Goal: Task Accomplishment & Management: Manage account settings

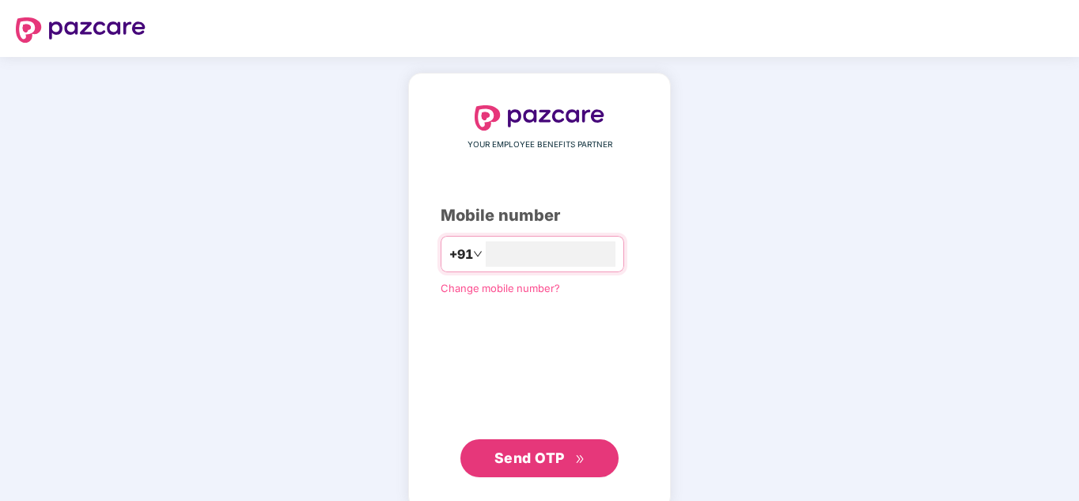
type input "**********"
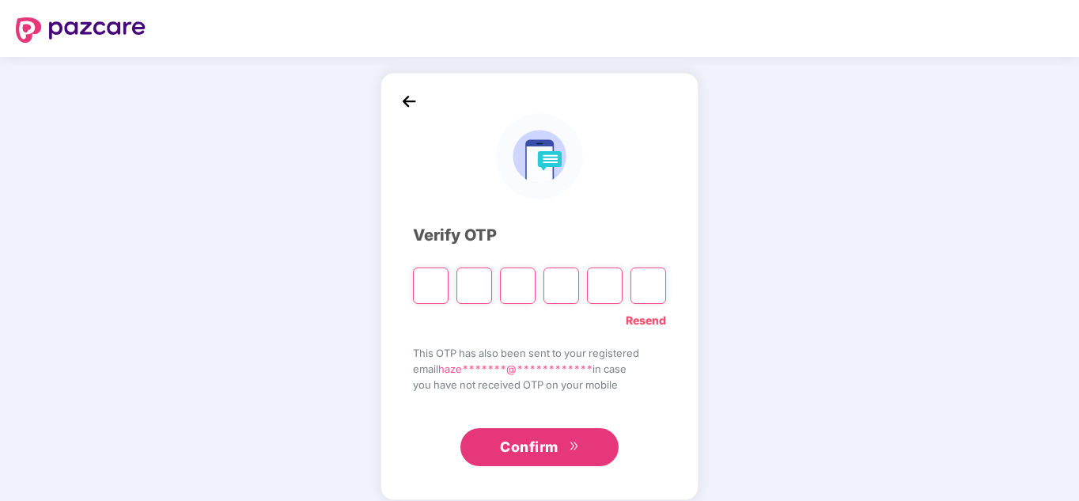
paste input "*"
type input "*"
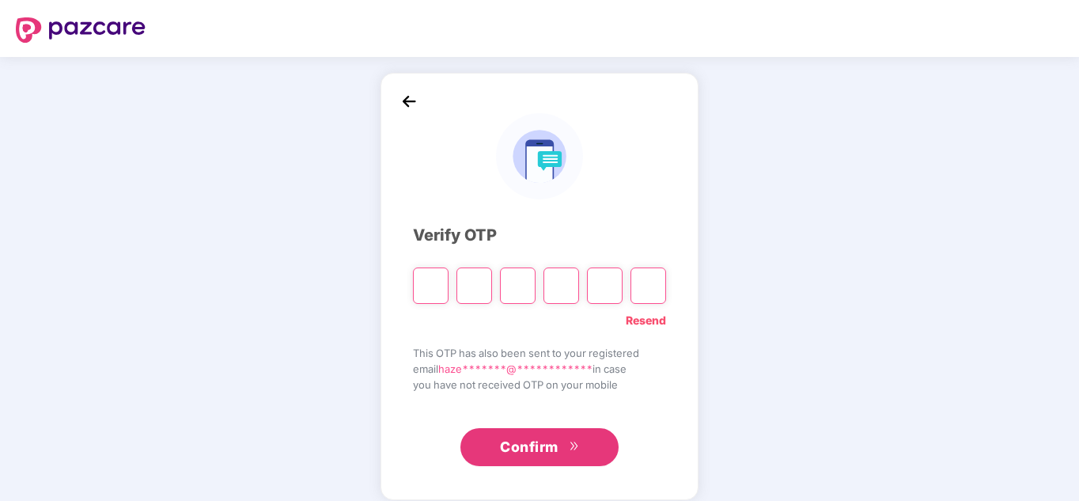
type input "*"
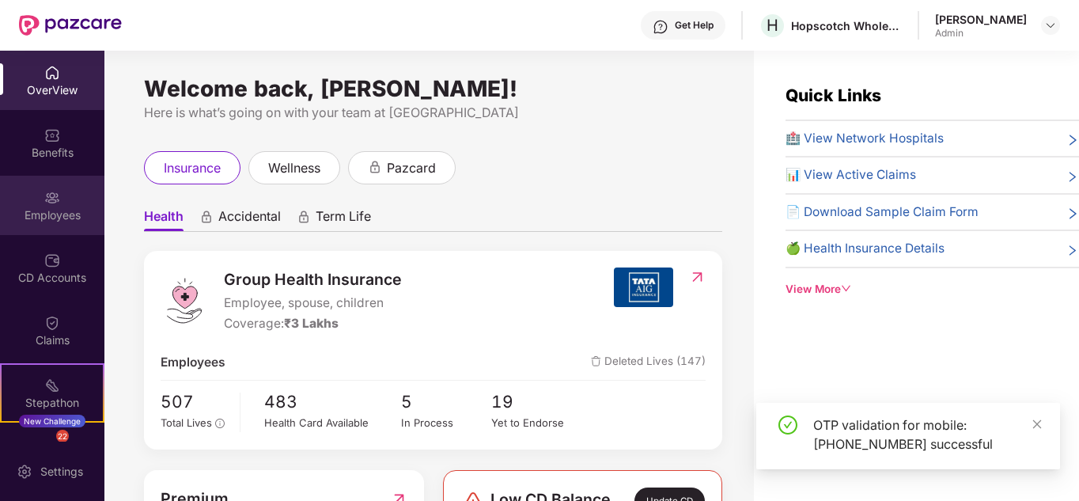
click at [50, 201] on img at bounding box center [52, 198] width 16 height 16
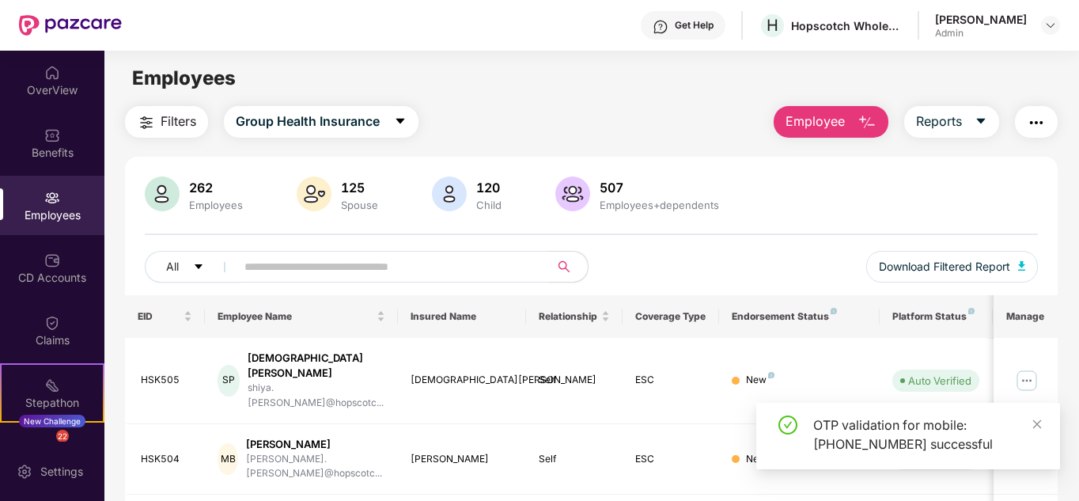
click at [819, 124] on span "Employee" at bounding box center [815, 122] width 59 height 20
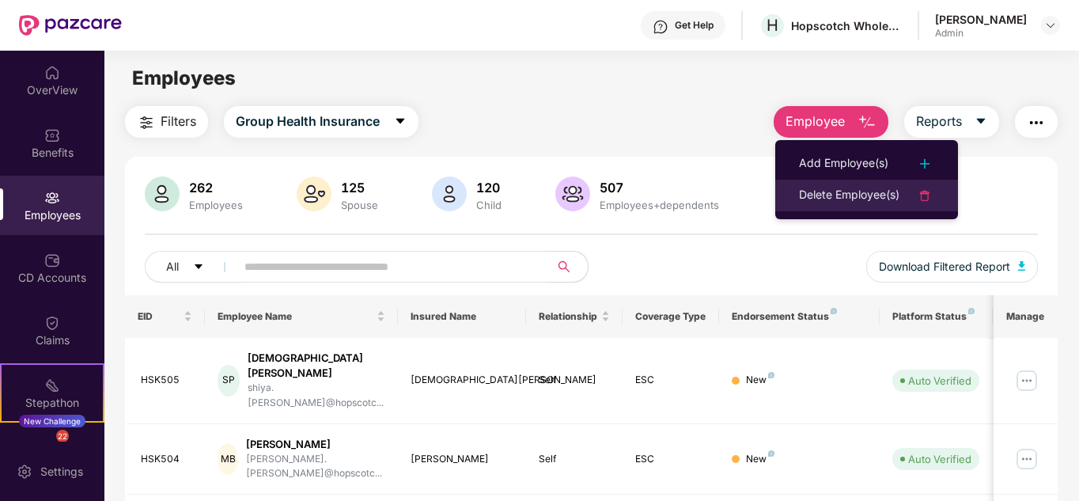
click at [809, 190] on div "Delete Employee(s)" at bounding box center [849, 195] width 100 height 19
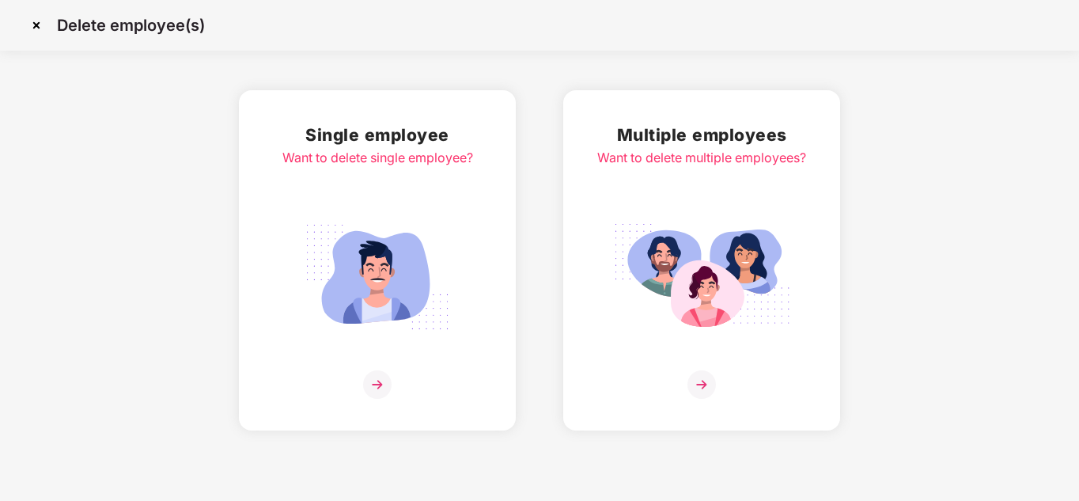
click at [383, 295] on img at bounding box center [377, 276] width 177 height 123
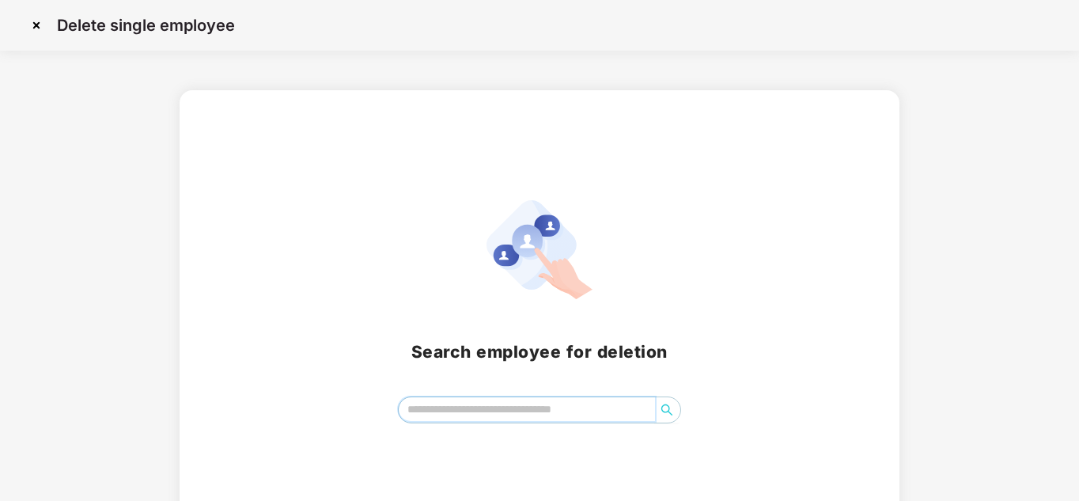
click at [453, 418] on input "search" at bounding box center [527, 409] width 257 height 24
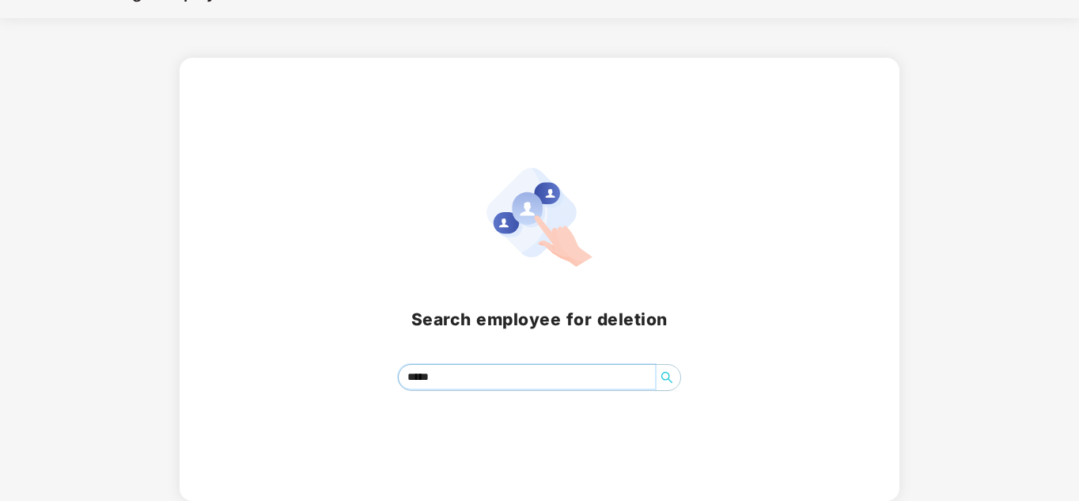
type input "****"
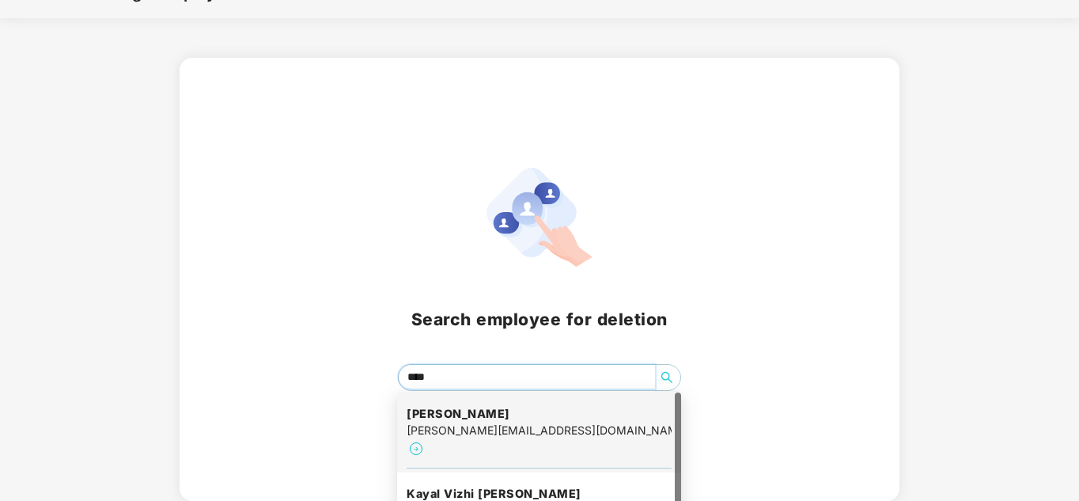
click at [445, 409] on h4 "[PERSON_NAME]" at bounding box center [539, 414] width 265 height 16
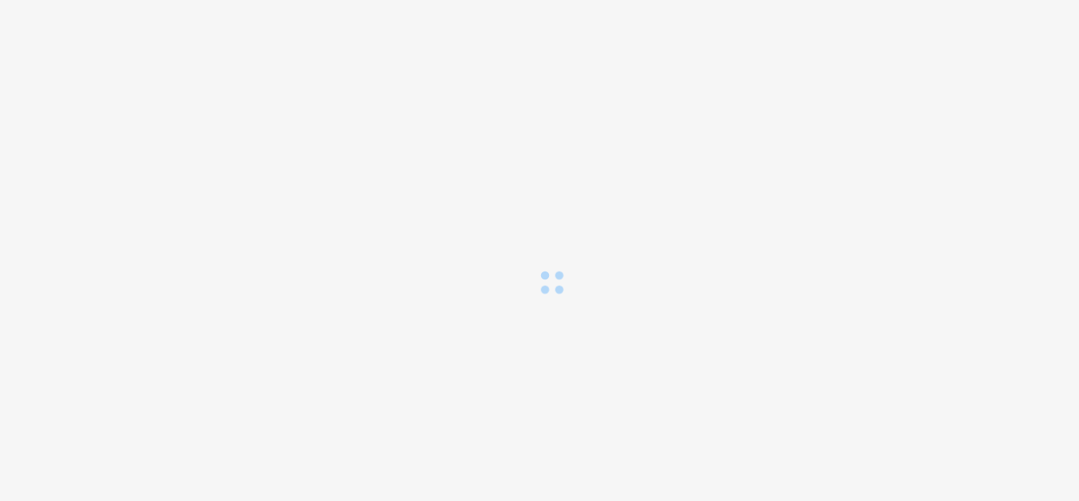
scroll to position [0, 0]
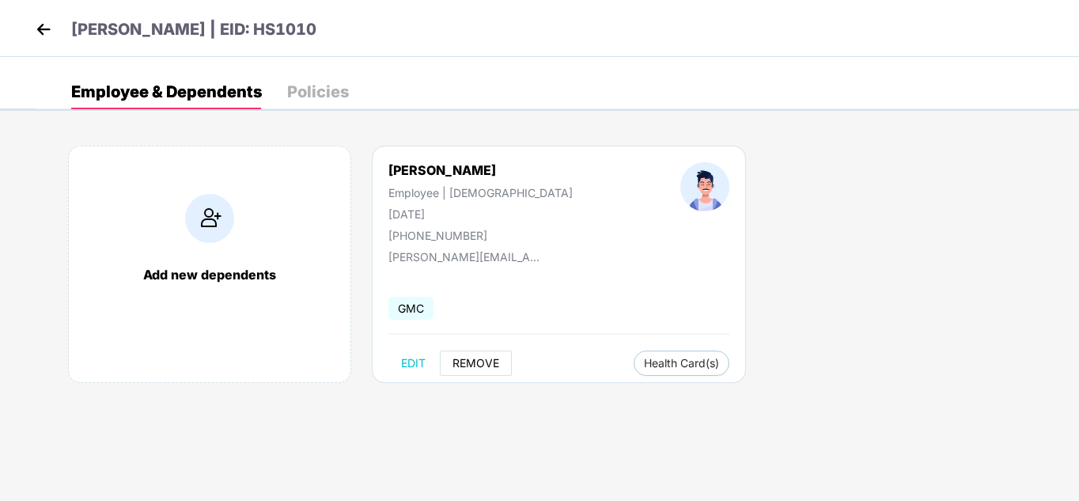
click at [456, 364] on span "REMOVE" at bounding box center [475, 363] width 47 height 13
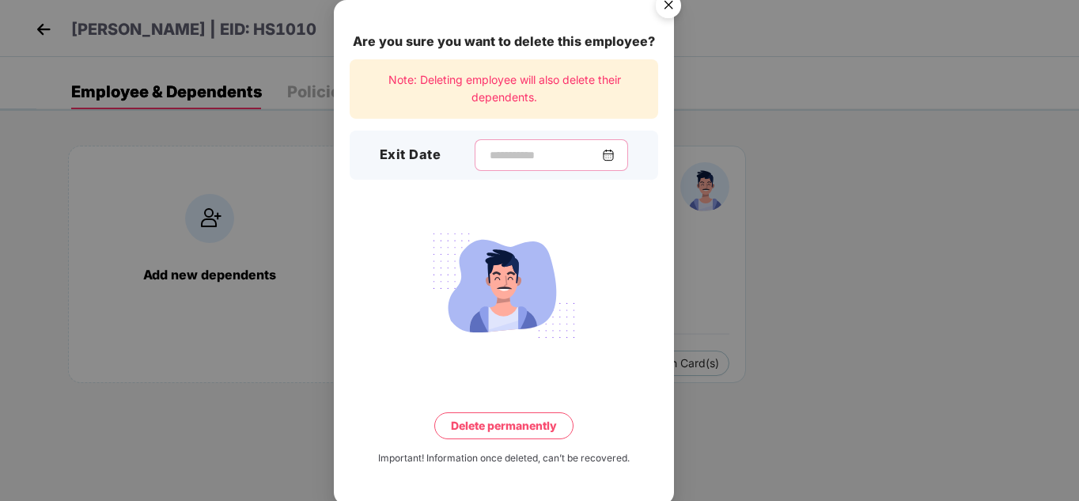
click at [501, 148] on input at bounding box center [545, 155] width 114 height 17
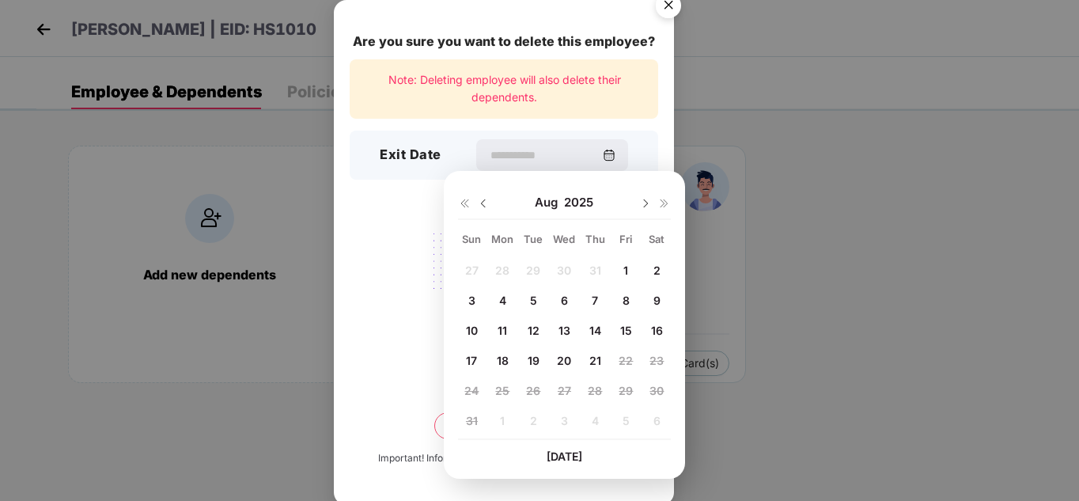
click at [485, 208] on img at bounding box center [483, 203] width 13 height 13
click at [502, 390] on span "28" at bounding box center [502, 390] width 14 height 13
type input "**********"
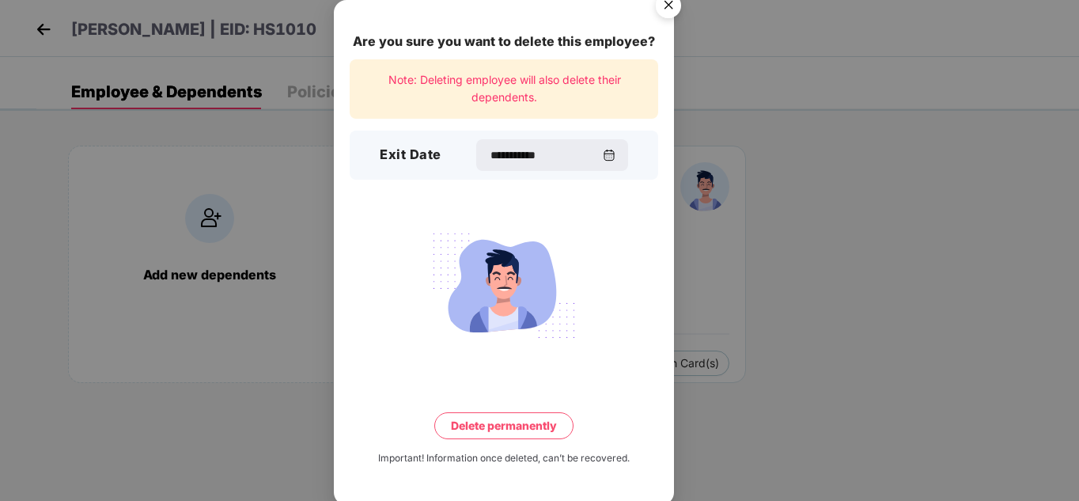
click at [449, 435] on button "Delete permanently" at bounding box center [503, 425] width 139 height 27
click at [457, 420] on button "Delete permanently" at bounding box center [504, 425] width 165 height 27
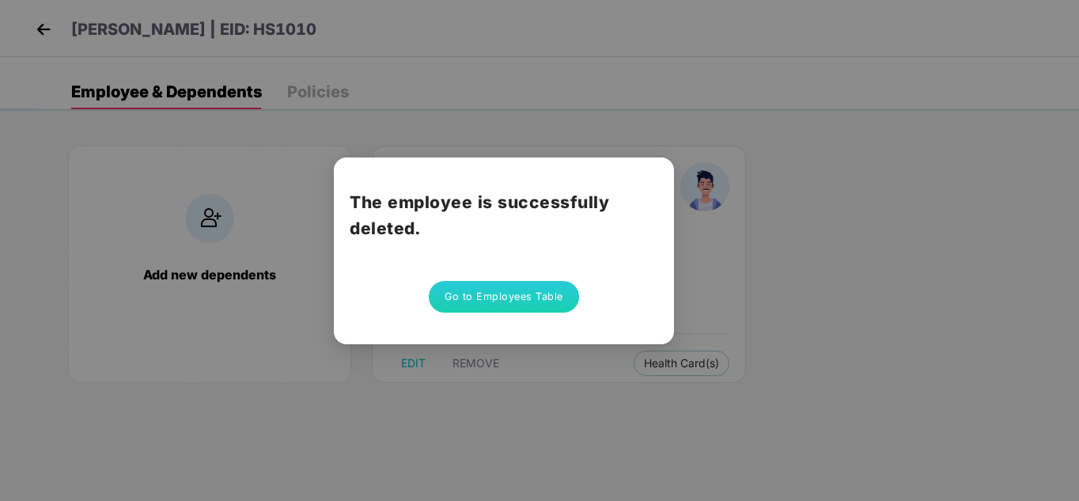
click at [475, 302] on button "Go to Employees Table" at bounding box center [504, 297] width 150 height 32
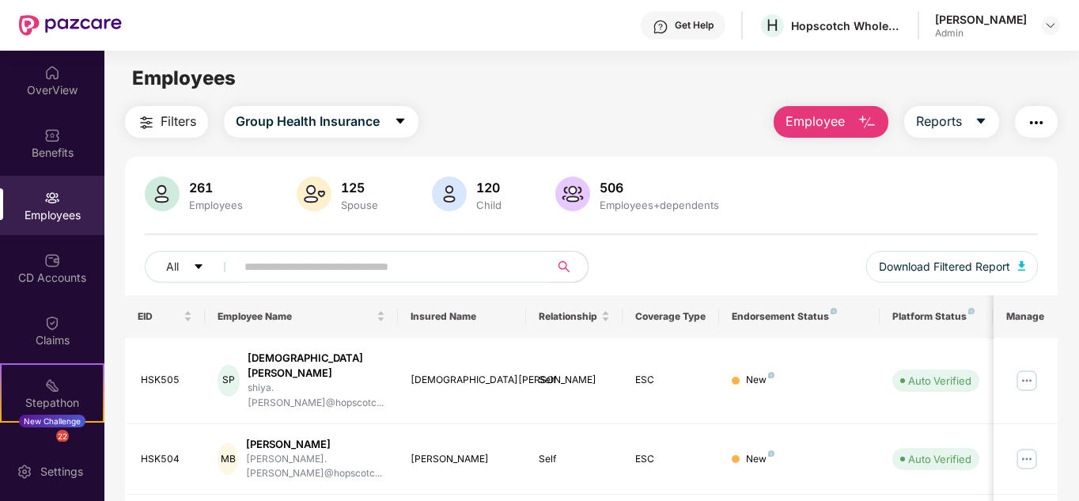
click at [851, 123] on button "Employee" at bounding box center [831, 122] width 115 height 32
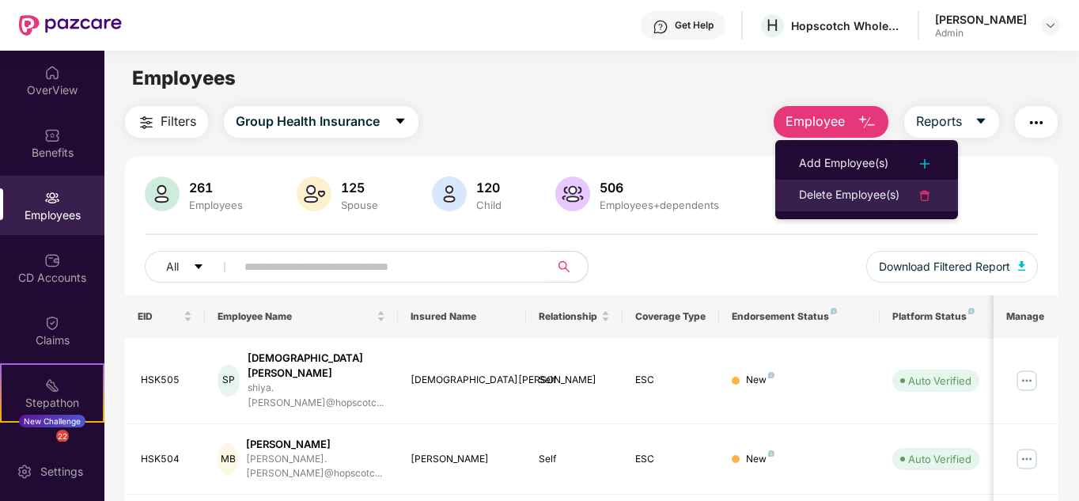
click at [837, 200] on div "Delete Employee(s)" at bounding box center [849, 195] width 100 height 19
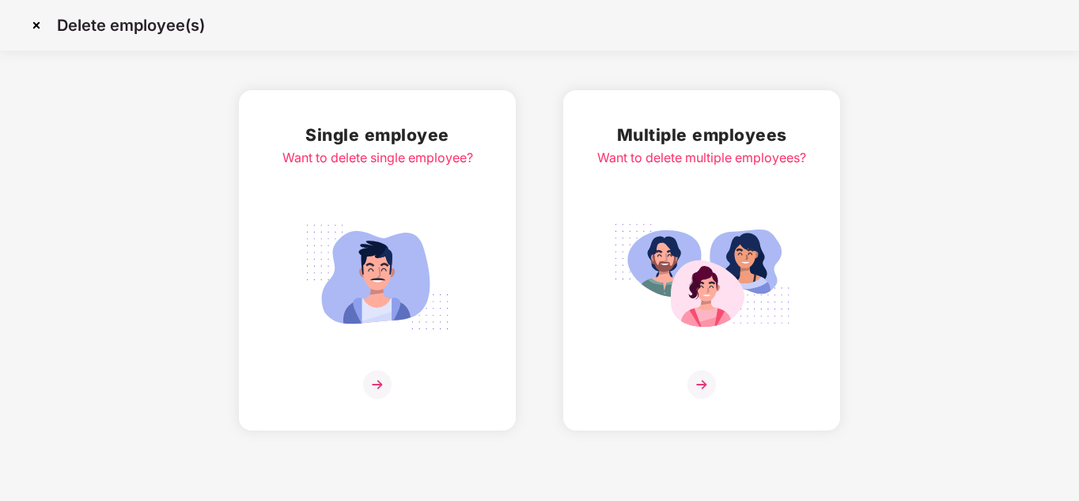
click at [358, 290] on img at bounding box center [377, 276] width 177 height 123
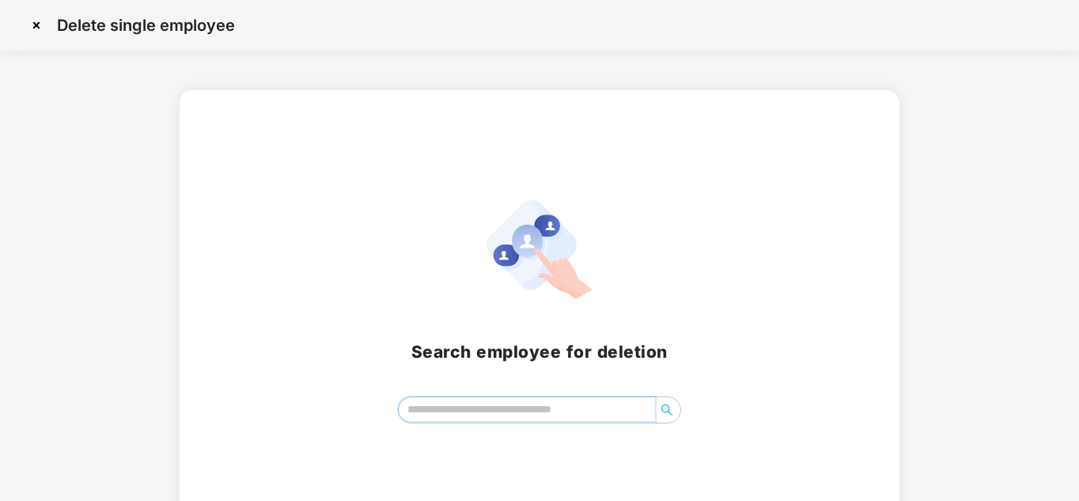
click at [448, 403] on input "search" at bounding box center [527, 409] width 257 height 24
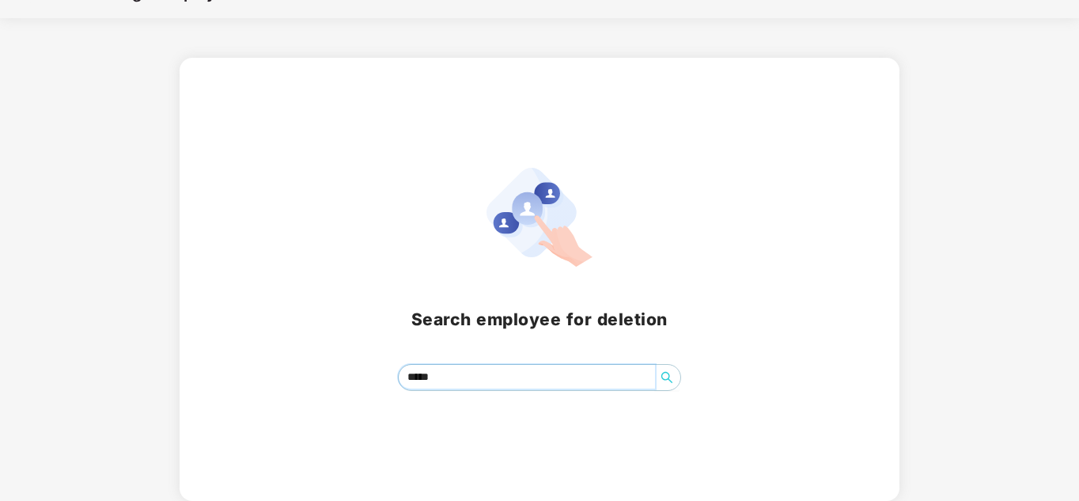
type input "******"
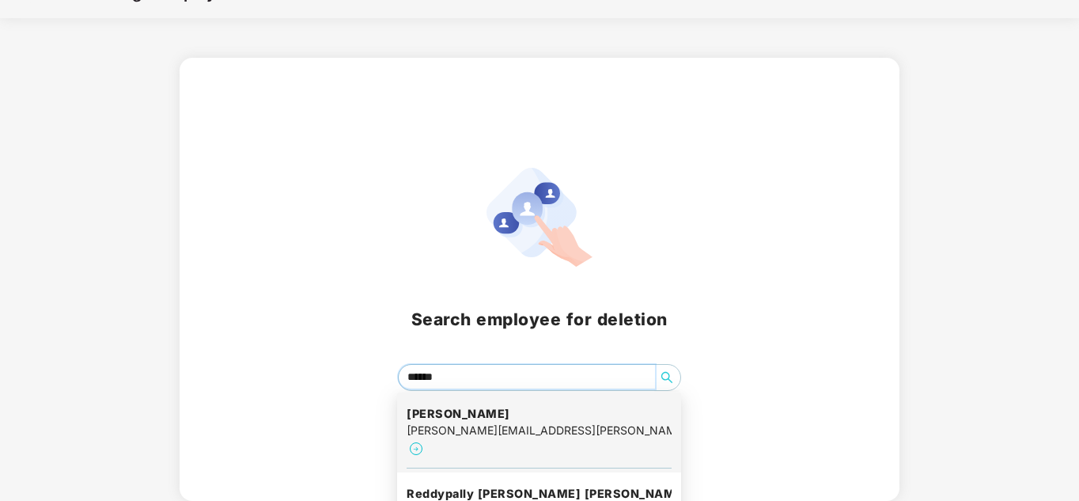
click at [452, 409] on h4 "[PERSON_NAME]" at bounding box center [539, 414] width 265 height 16
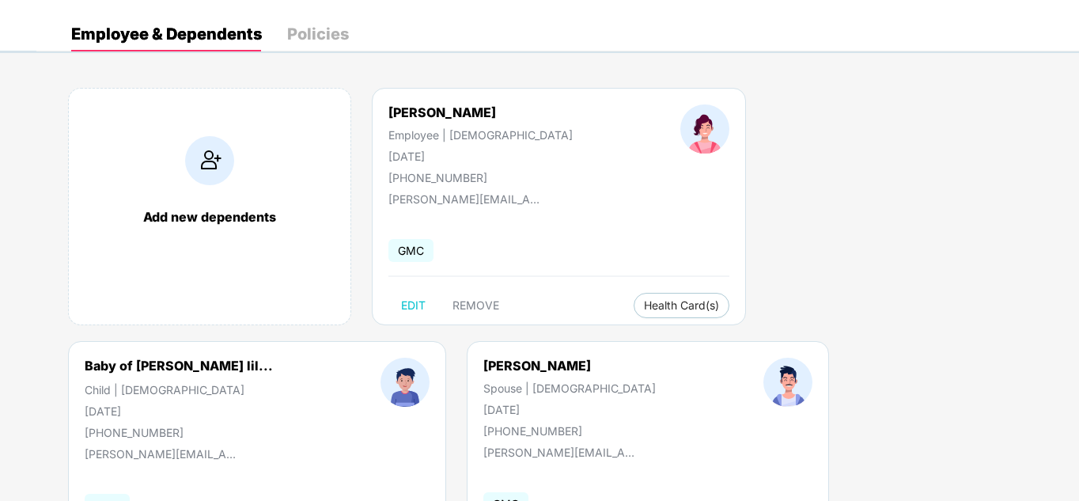
scroll to position [60, 0]
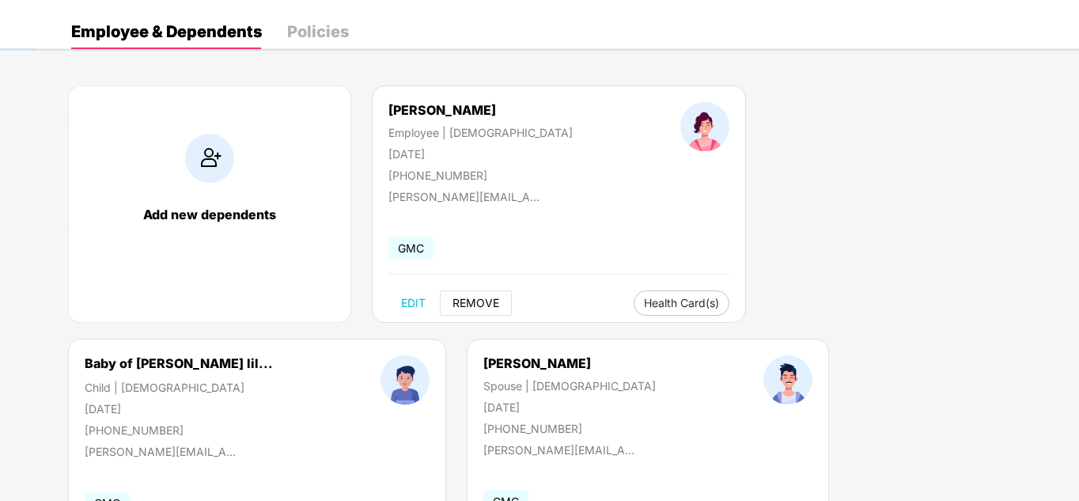
click at [467, 303] on span "REMOVE" at bounding box center [475, 303] width 47 height 13
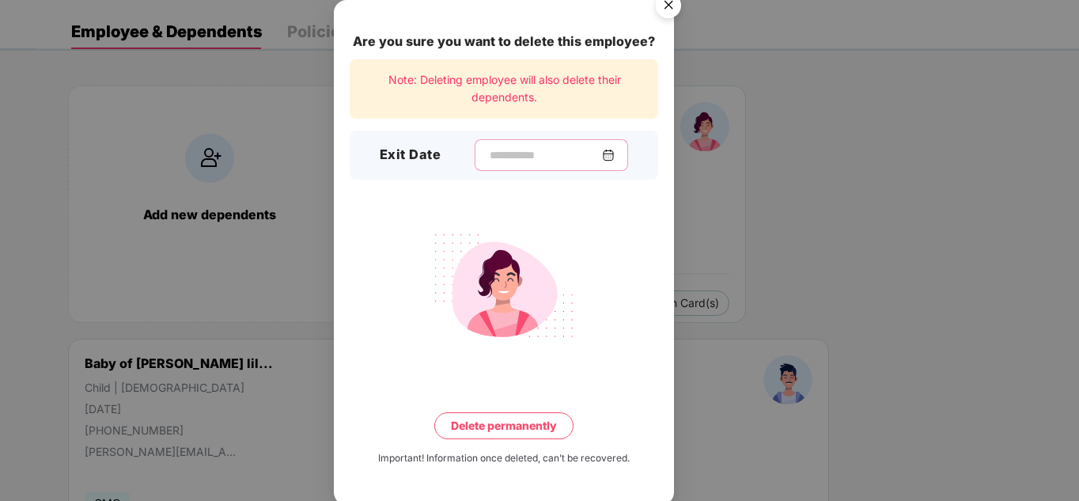
click at [503, 158] on input at bounding box center [545, 155] width 114 height 17
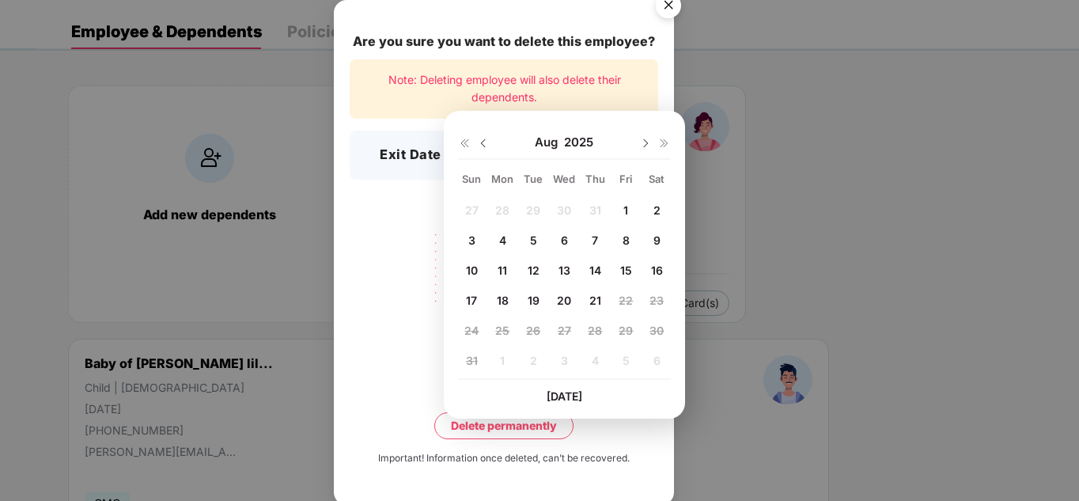
click at [485, 146] on img at bounding box center [483, 143] width 13 height 13
click at [560, 329] on span "30" at bounding box center [564, 330] width 14 height 13
type input "**********"
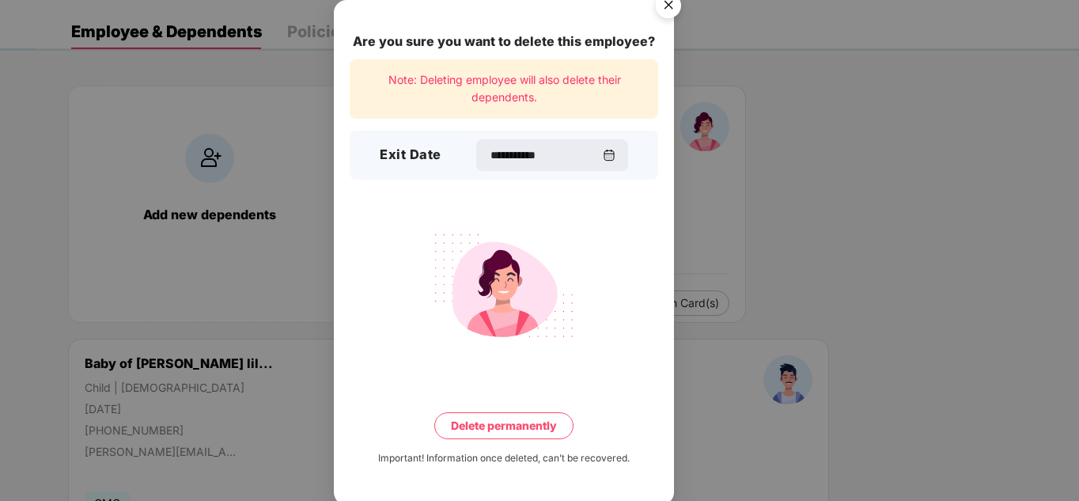
click at [496, 418] on button "Delete permanently" at bounding box center [503, 425] width 139 height 27
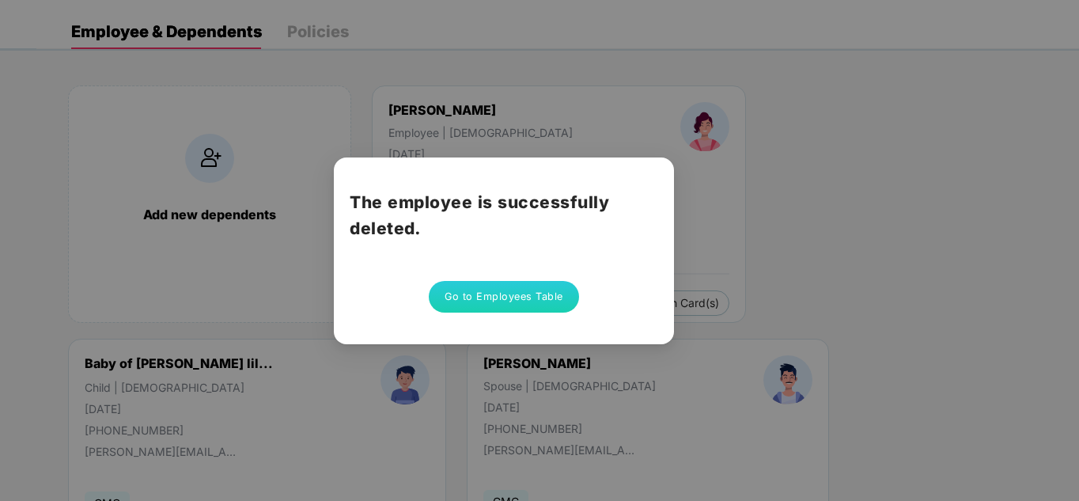
click at [449, 296] on button "Go to Employees Table" at bounding box center [504, 297] width 150 height 32
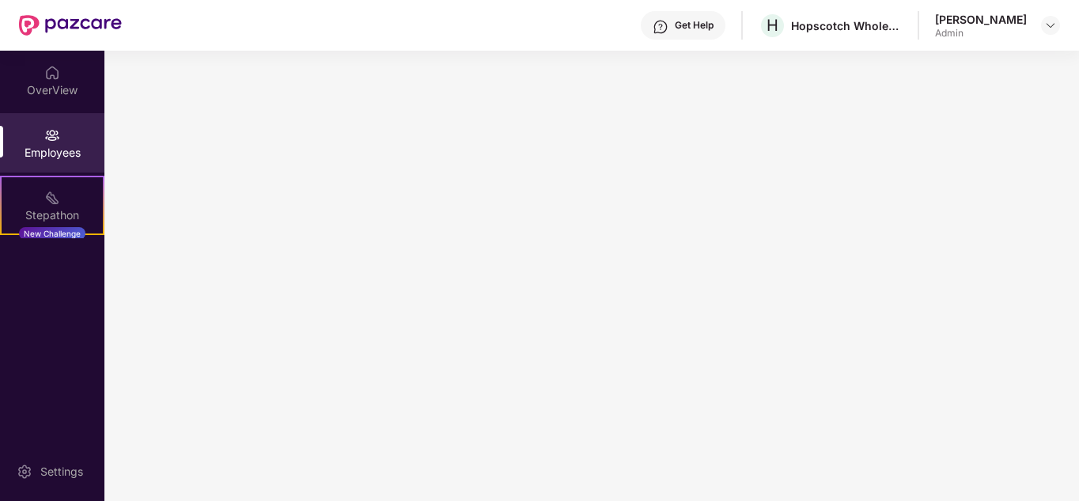
scroll to position [0, 0]
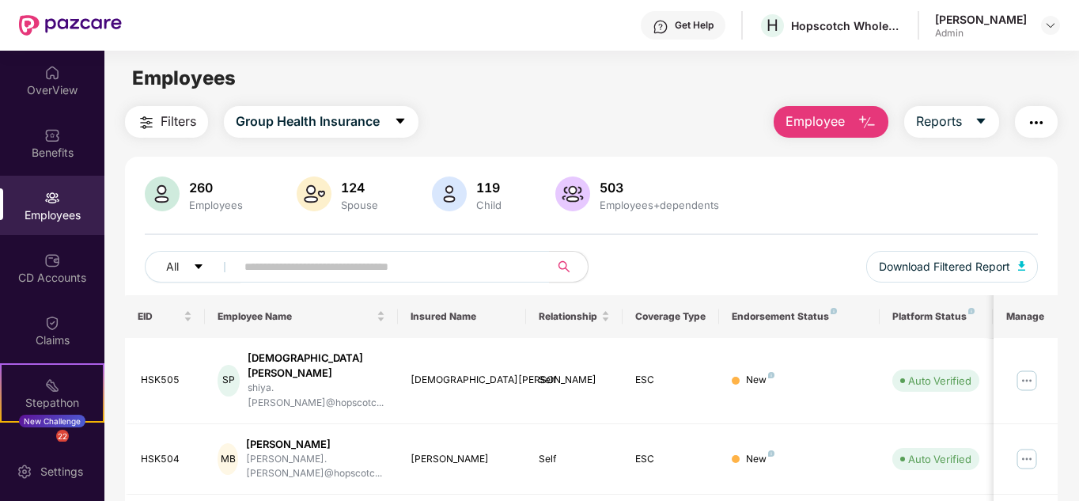
click at [833, 124] on span "Employee" at bounding box center [815, 122] width 59 height 20
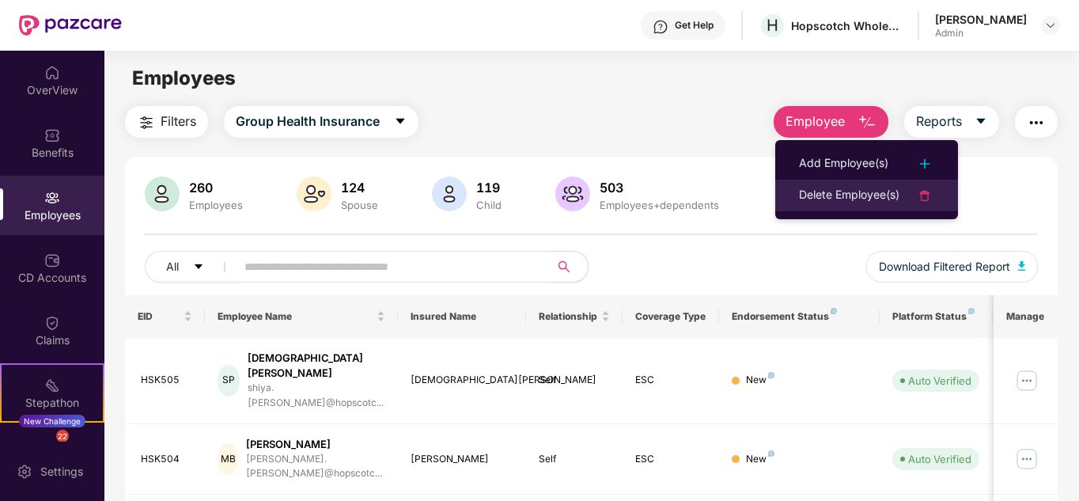
click at [830, 194] on div "Delete Employee(s)" at bounding box center [849, 195] width 100 height 19
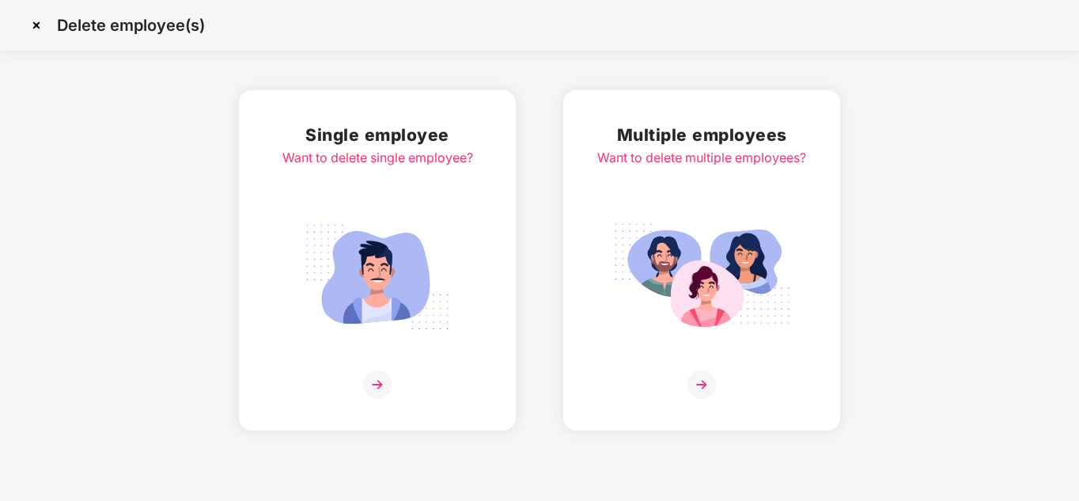
click at [386, 313] on img at bounding box center [377, 276] width 177 height 123
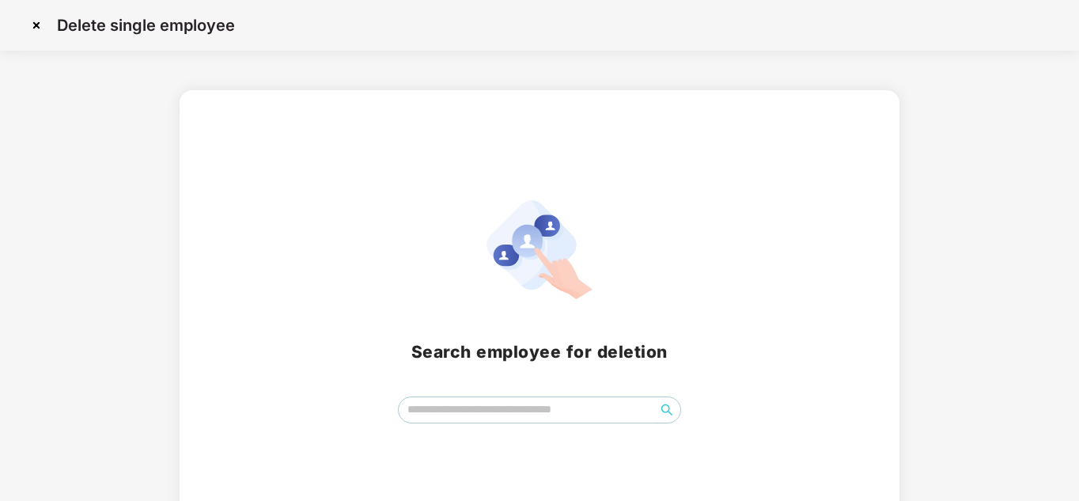
click at [456, 423] on span at bounding box center [540, 409] width 284 height 27
click at [454, 420] on input "search" at bounding box center [527, 409] width 257 height 24
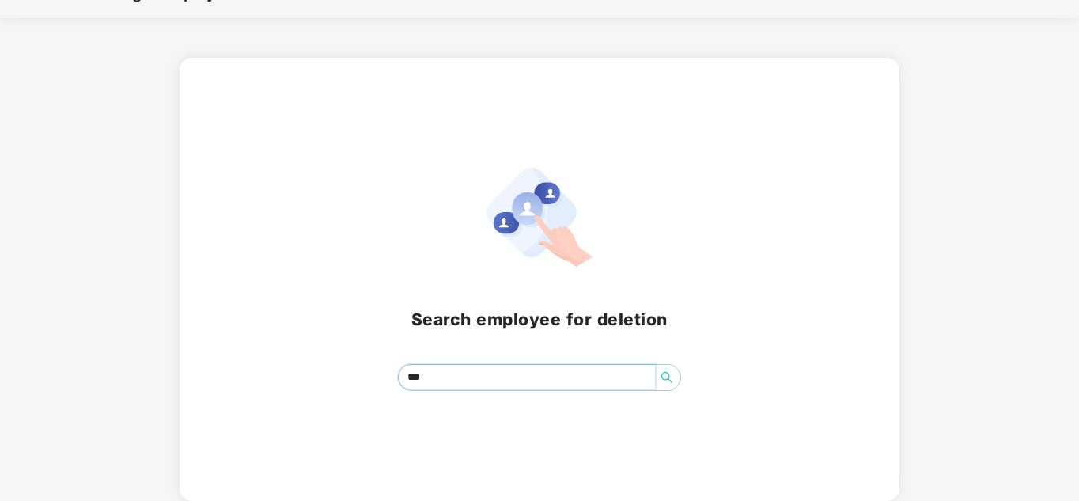
type input "****"
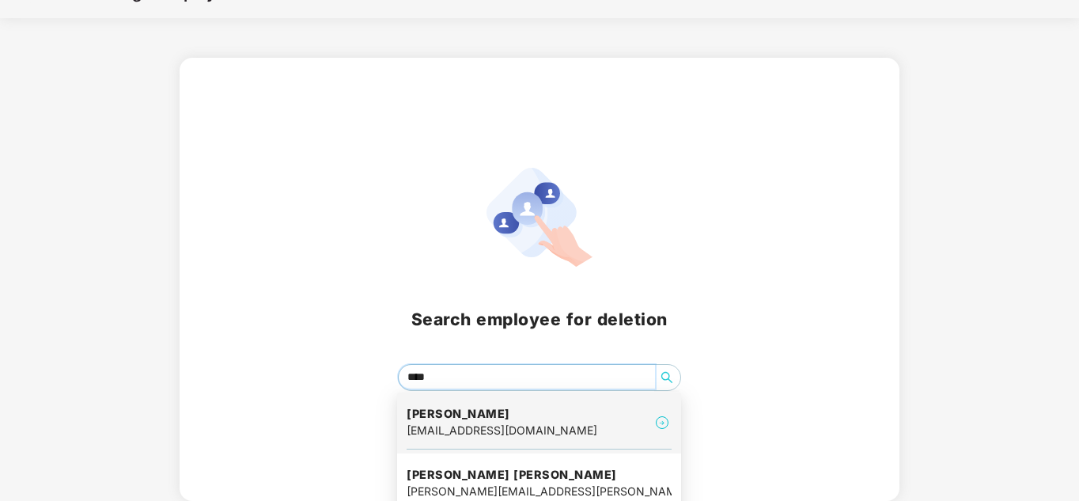
click at [434, 424] on div "[EMAIL_ADDRESS][DOMAIN_NAME]" at bounding box center [502, 430] width 191 height 17
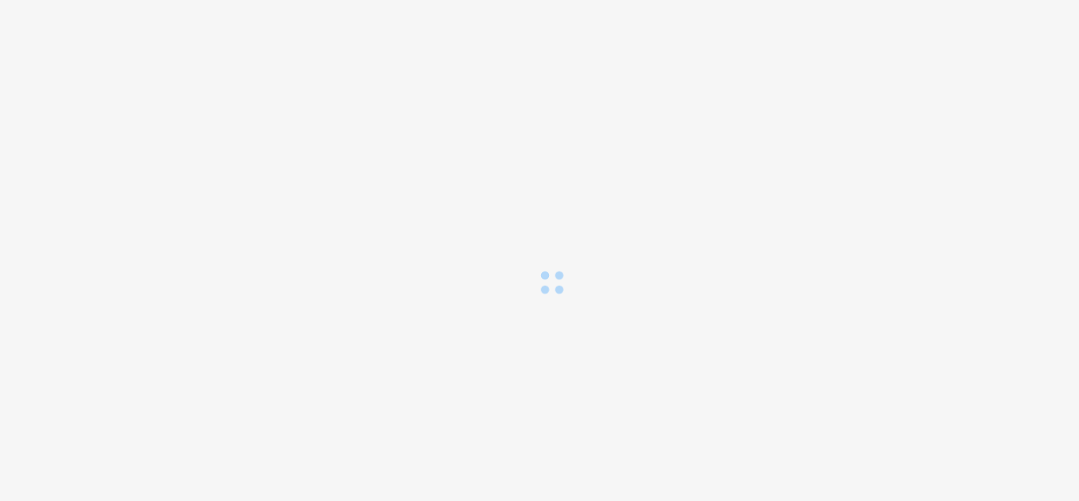
scroll to position [0, 0]
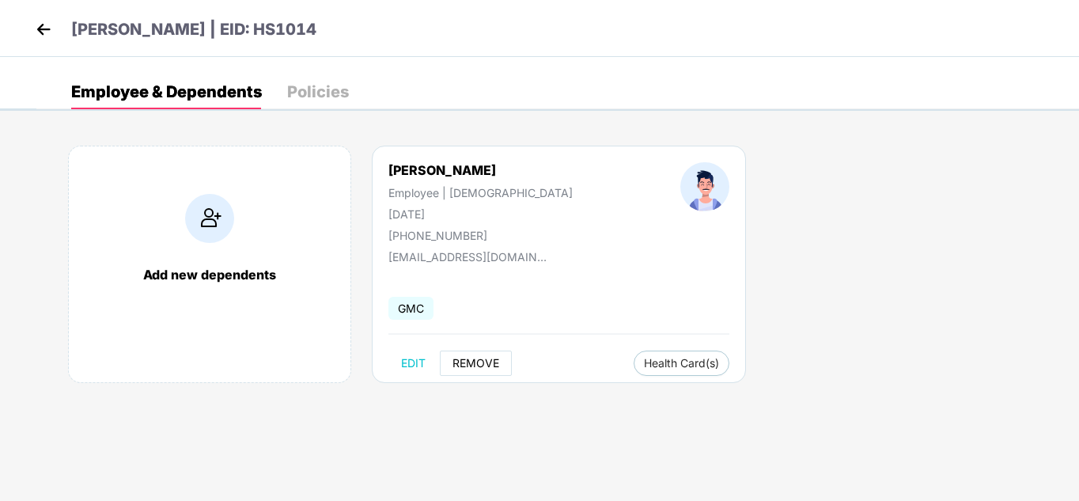
click at [476, 363] on span "REMOVE" at bounding box center [475, 363] width 47 height 13
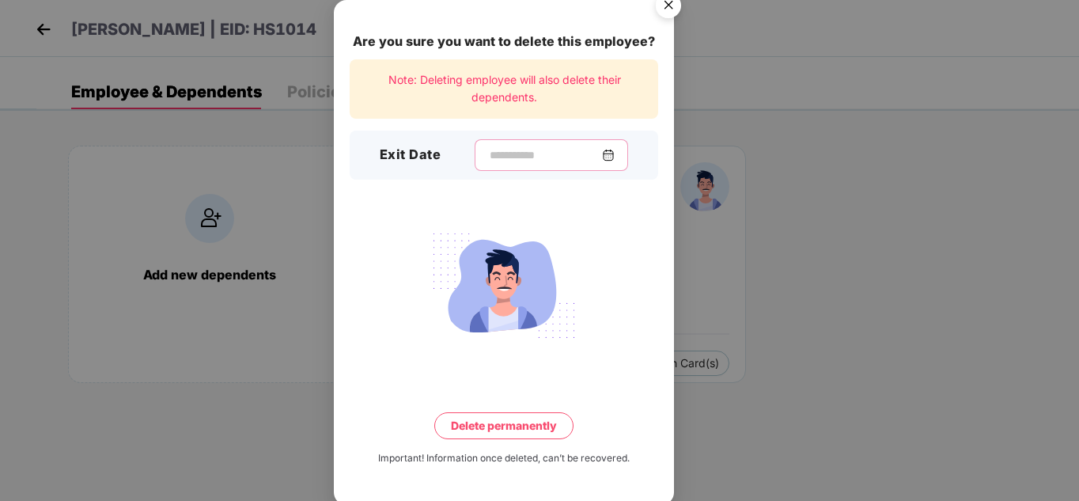
click at [524, 153] on input at bounding box center [545, 155] width 114 height 17
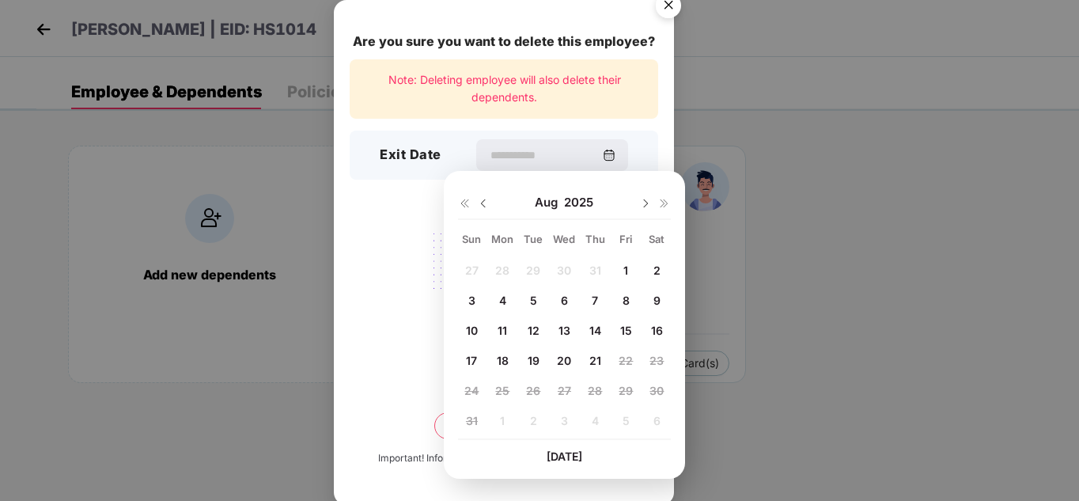
click at [623, 303] on span "8" at bounding box center [626, 299] width 7 height 13
type input "**********"
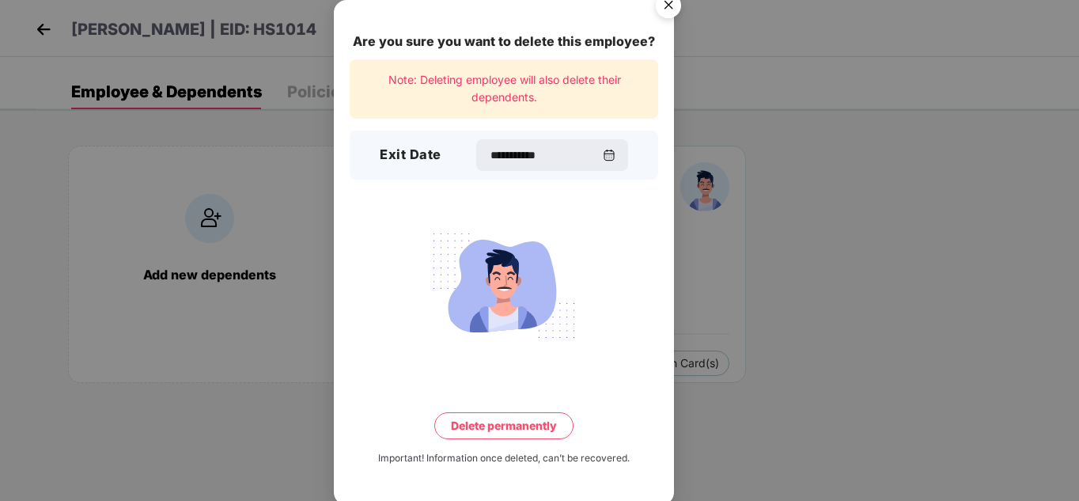
click at [473, 440] on div "**********" at bounding box center [504, 252] width 340 height 505
click at [461, 428] on button "Delete permanently" at bounding box center [503, 425] width 139 height 27
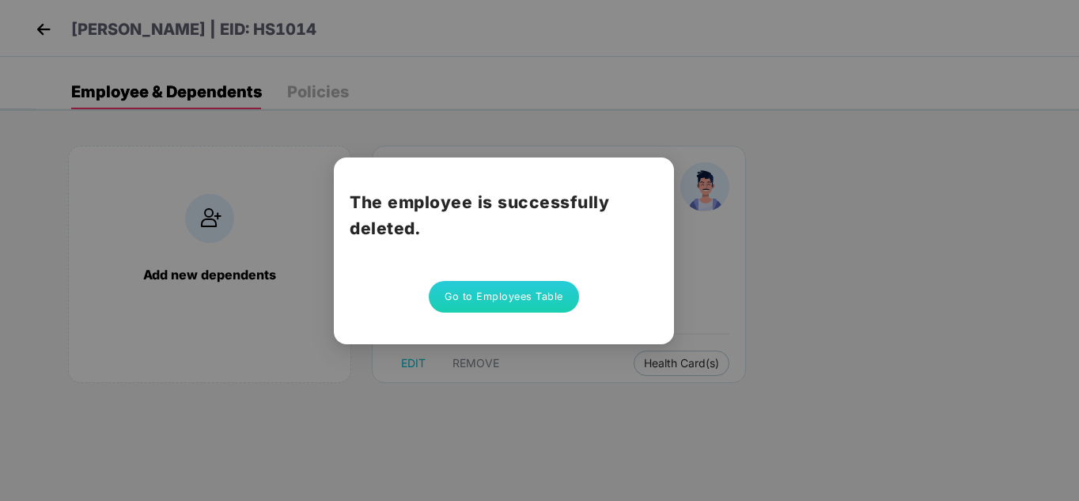
click at [475, 305] on button "Go to Employees Table" at bounding box center [504, 297] width 150 height 32
